Goal: Task Accomplishment & Management: Complete application form

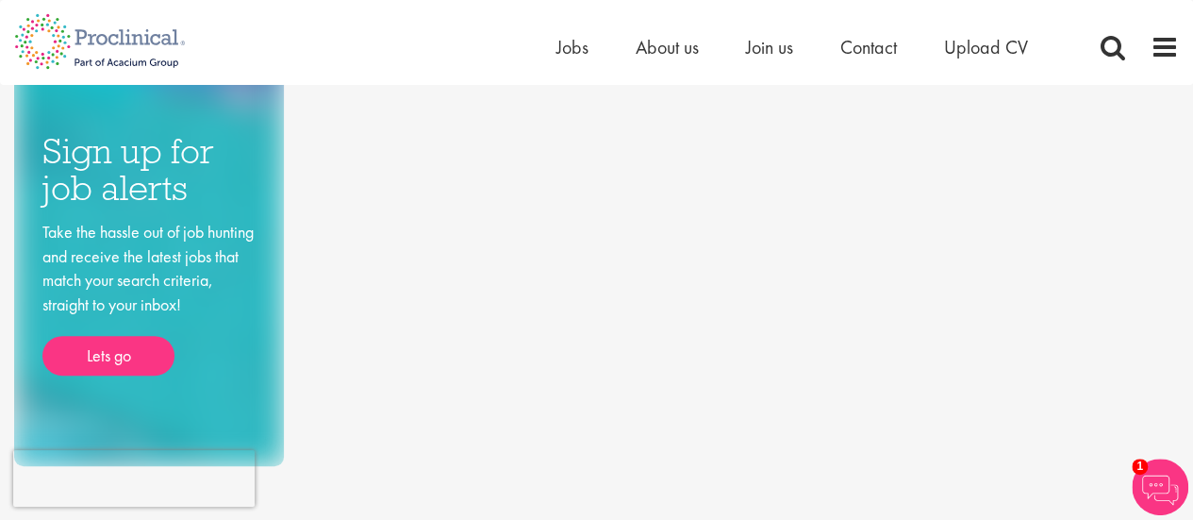
scroll to position [222, 0]
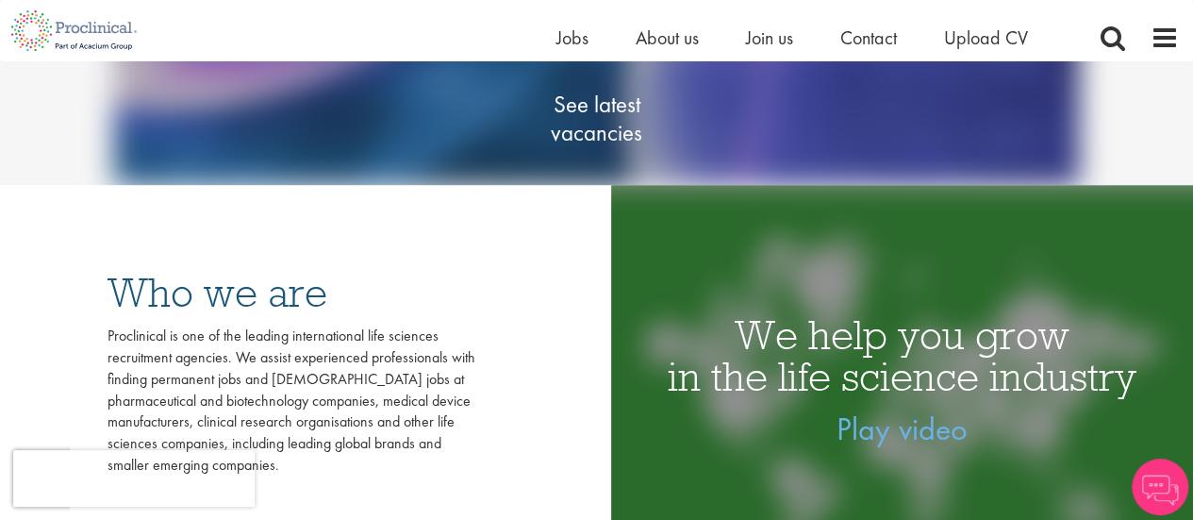
scroll to position [304, 0]
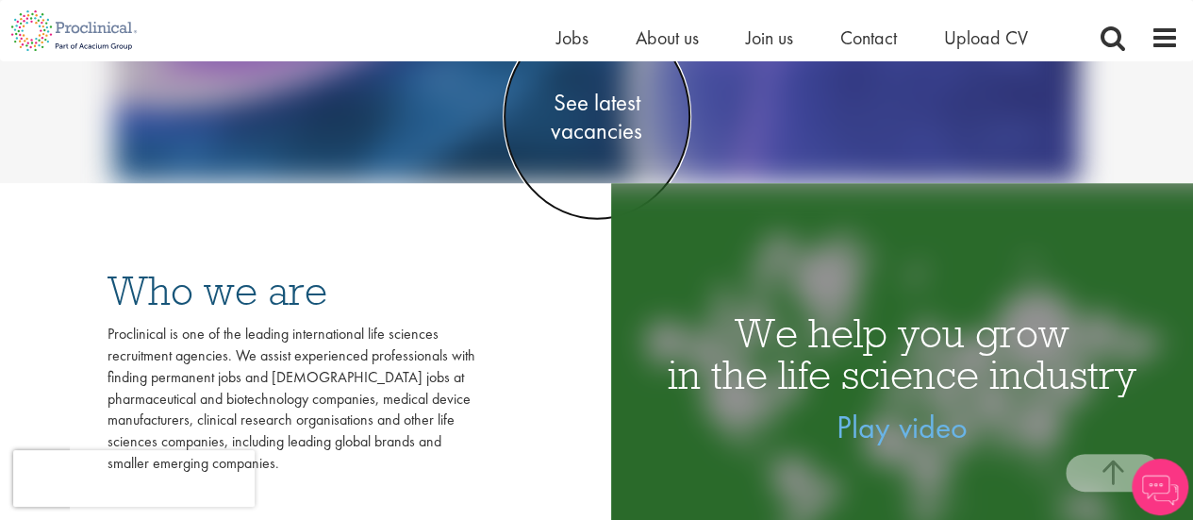
click at [579, 114] on span "See latest vacancies" at bounding box center [597, 117] width 189 height 57
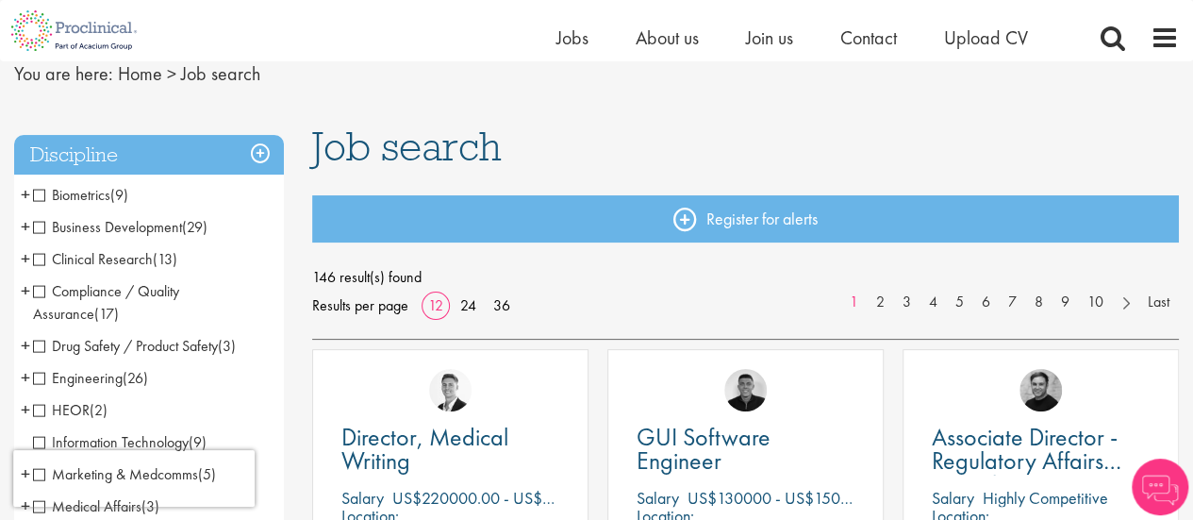
scroll to position [49, 0]
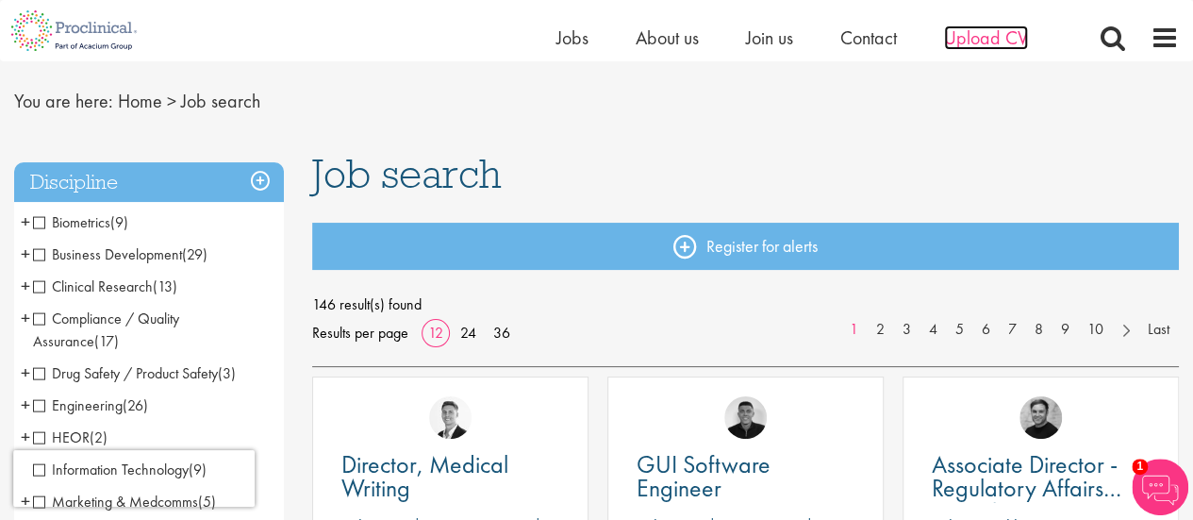
click at [1001, 44] on span "Upload CV" at bounding box center [986, 37] width 84 height 25
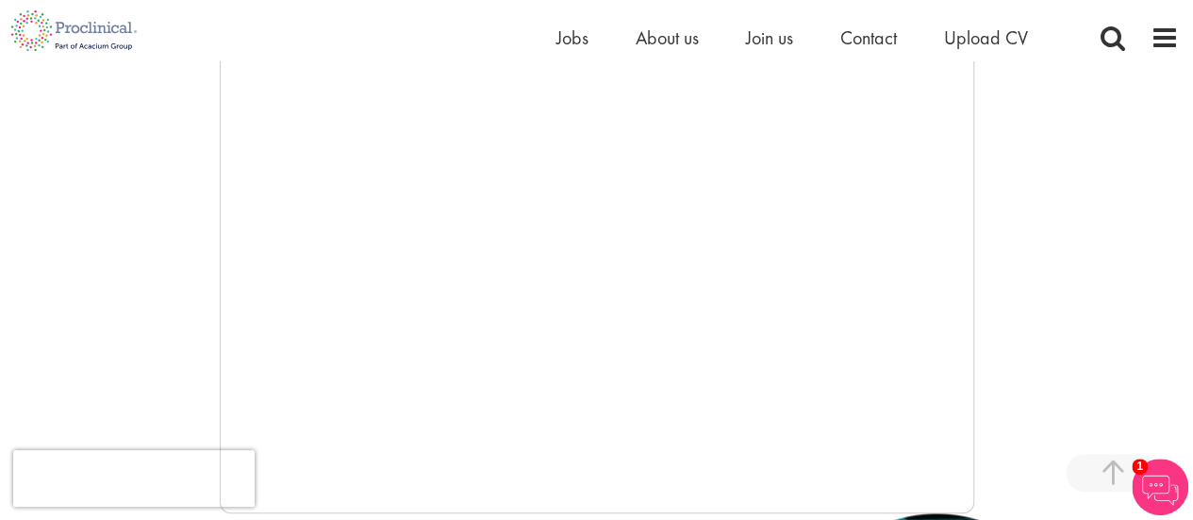
scroll to position [448, 0]
